Goal: Navigation & Orientation: Go to known website

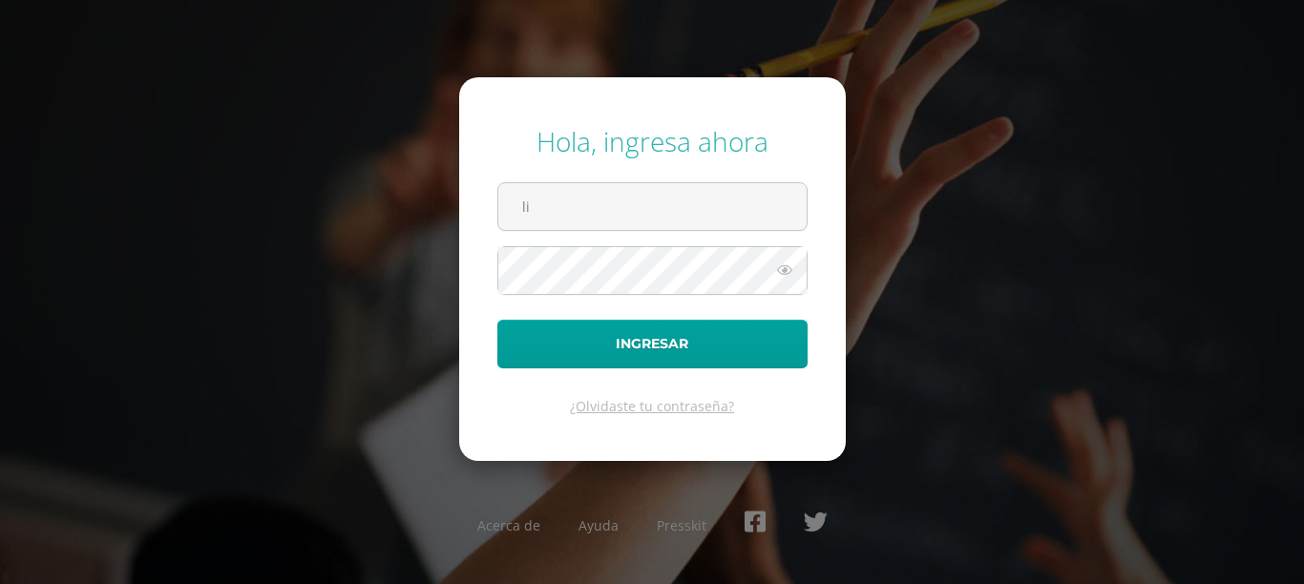
type input "l"
type input "[EMAIL_ADDRESS][PERSON_NAME][DOMAIN_NAME]"
click at [498, 320] on button "Ingresar" at bounding box center [653, 344] width 310 height 49
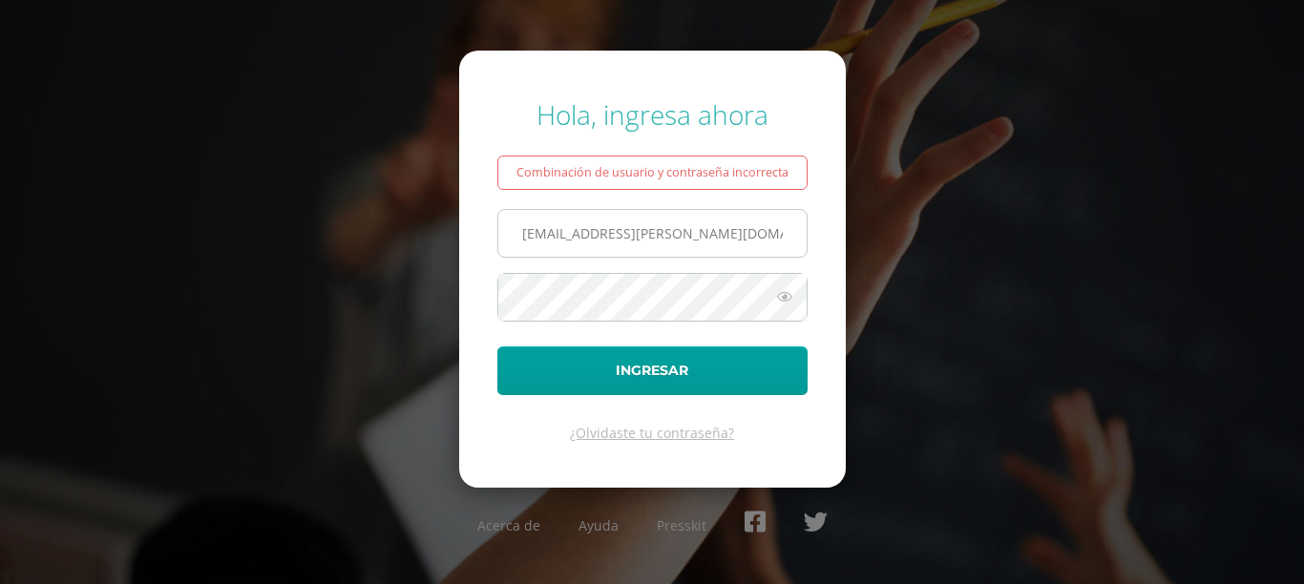
click at [776, 233] on input "[EMAIL_ADDRESS][PERSON_NAME][DOMAIN_NAME]" at bounding box center [652, 233] width 308 height 47
type input "mishell.vernon@liceoguatemala.edu.gt"
click at [790, 293] on icon at bounding box center [785, 297] width 25 height 23
click at [790, 293] on icon at bounding box center [784, 297] width 27 height 23
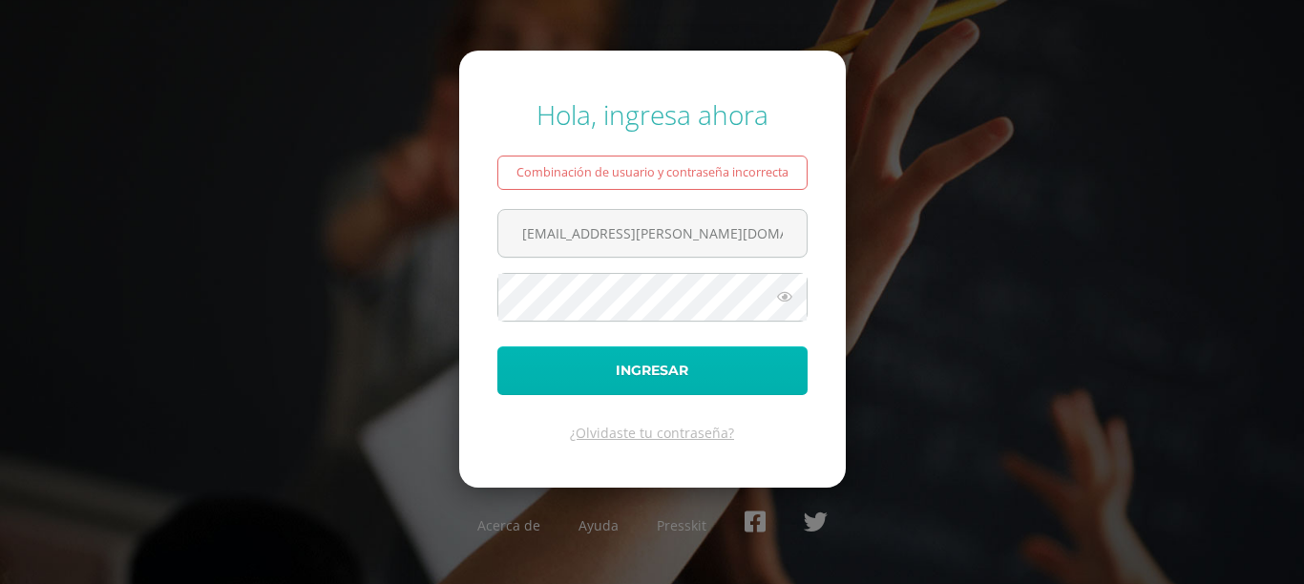
click at [668, 370] on button "Ingresar" at bounding box center [653, 371] width 310 height 49
